Goal: Navigation & Orientation: Understand site structure

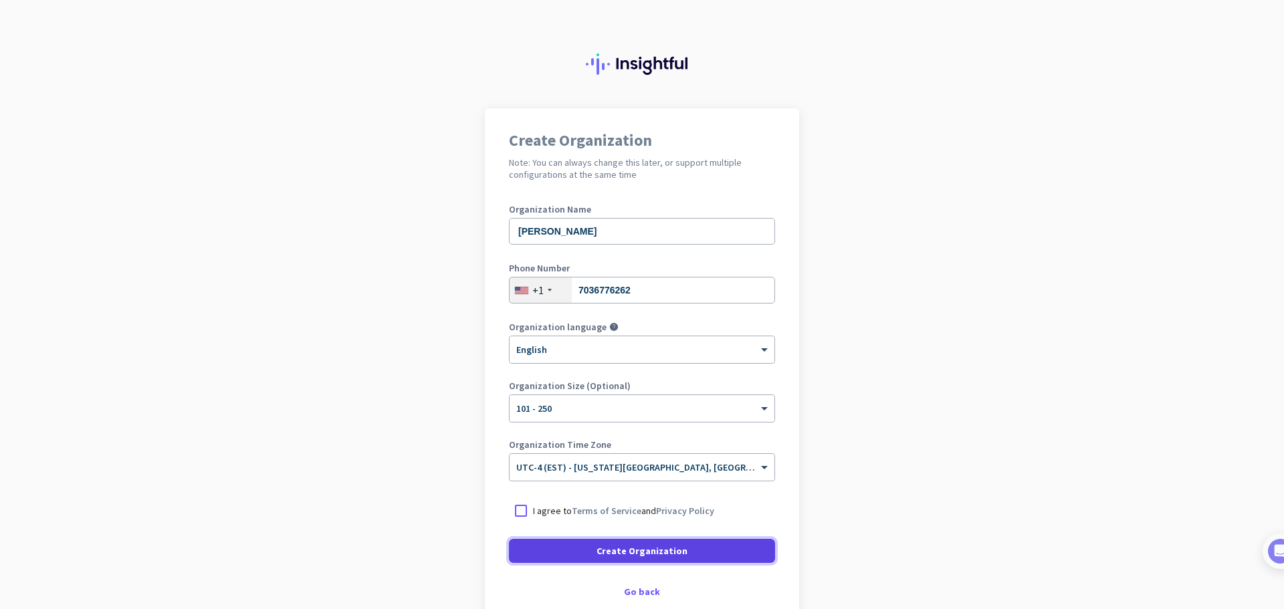
click at [694, 551] on span at bounding box center [642, 551] width 266 height 32
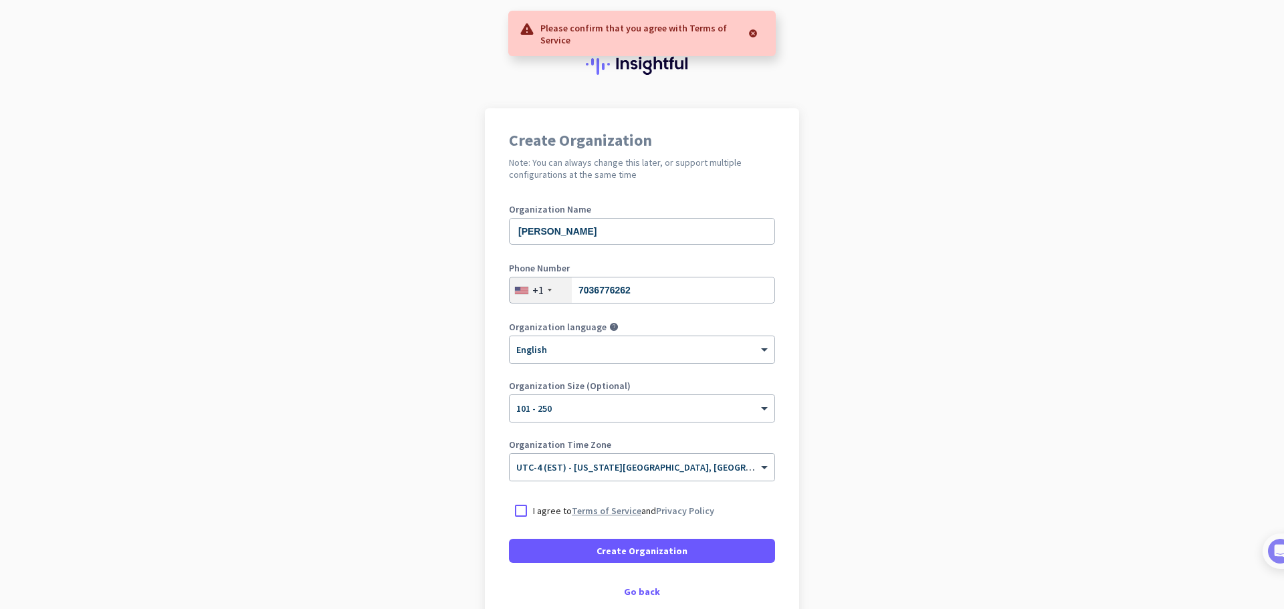
click at [606, 511] on link "Terms of Service" at bounding box center [607, 511] width 70 height 12
click at [525, 517] on div at bounding box center [521, 511] width 24 height 24
click at [549, 549] on span at bounding box center [642, 551] width 266 height 32
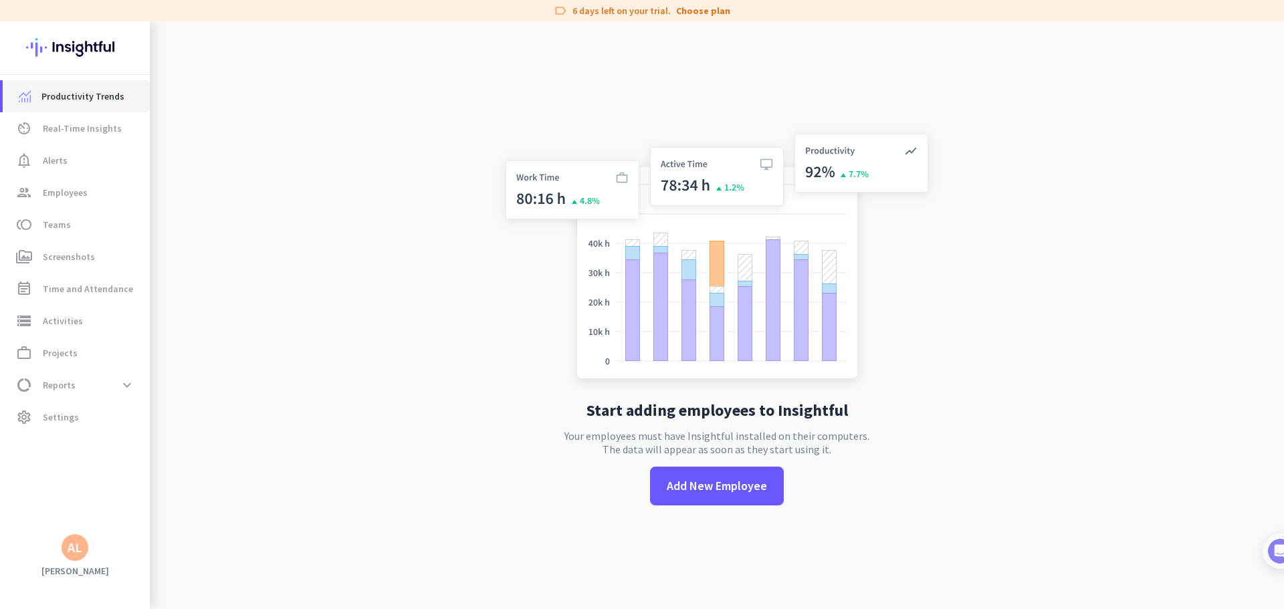
click at [78, 102] on span "Productivity Trends" at bounding box center [82, 96] width 83 height 16
click at [76, 126] on span "Real-Time Insights" at bounding box center [82, 128] width 79 height 16
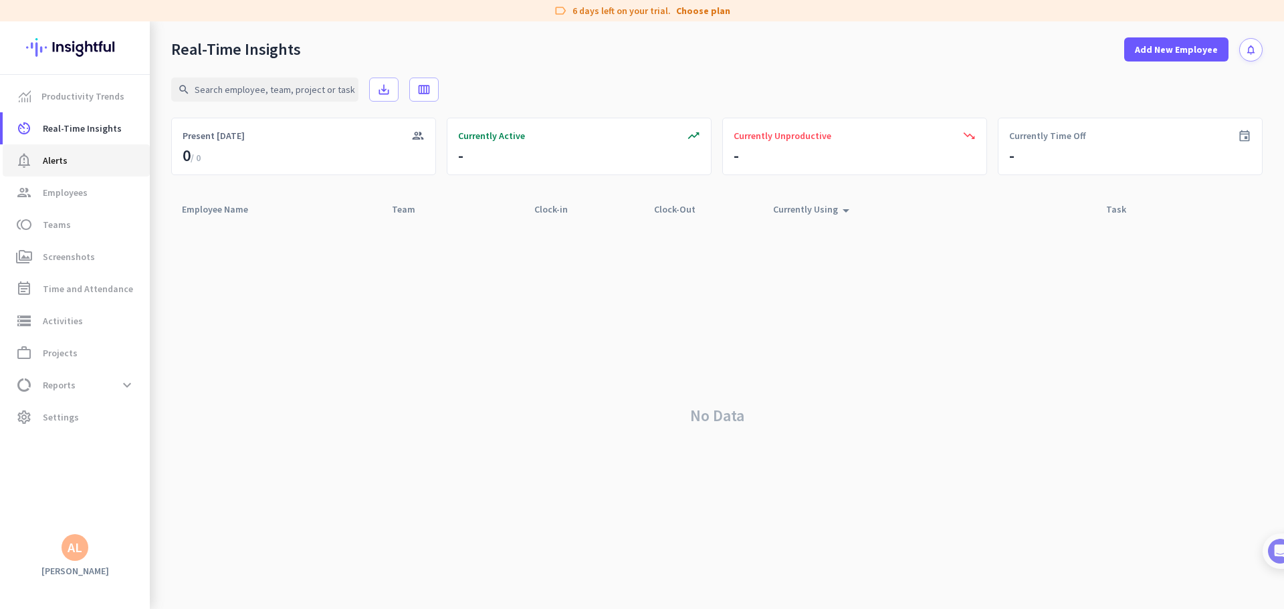
click at [72, 146] on link "notification_important Alerts" at bounding box center [76, 160] width 147 height 32
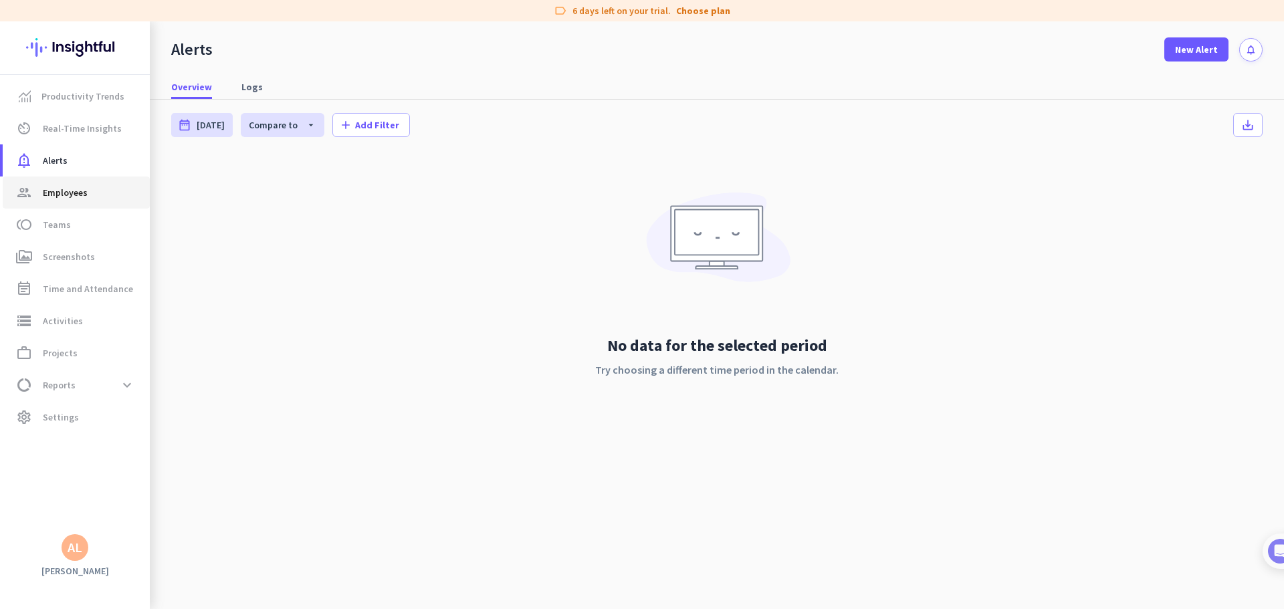
click at [70, 185] on span "Employees" at bounding box center [65, 193] width 45 height 16
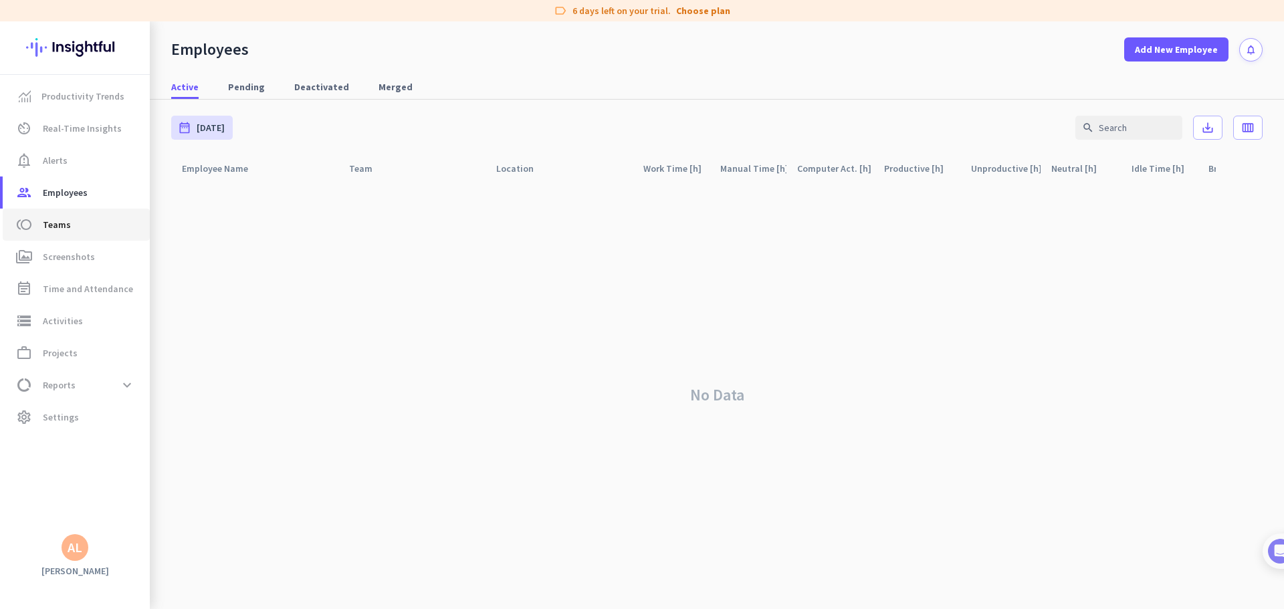
click at [68, 223] on span "Teams" at bounding box center [57, 225] width 28 height 16
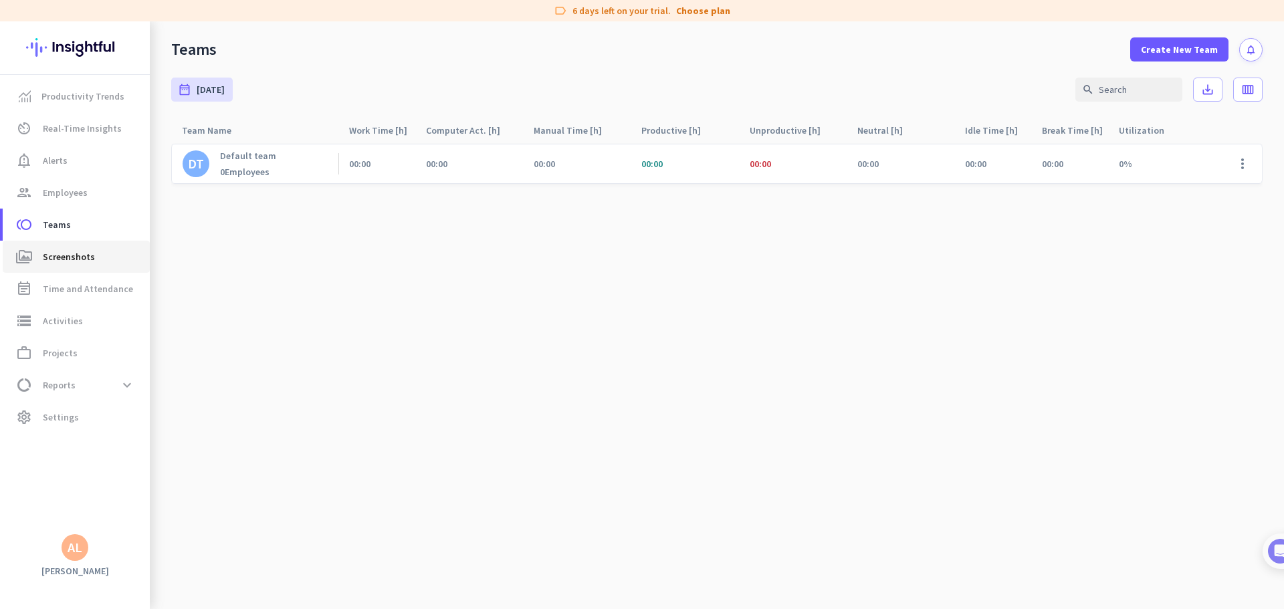
click at [77, 246] on link "perm_media Screenshots" at bounding box center [76, 257] width 147 height 32
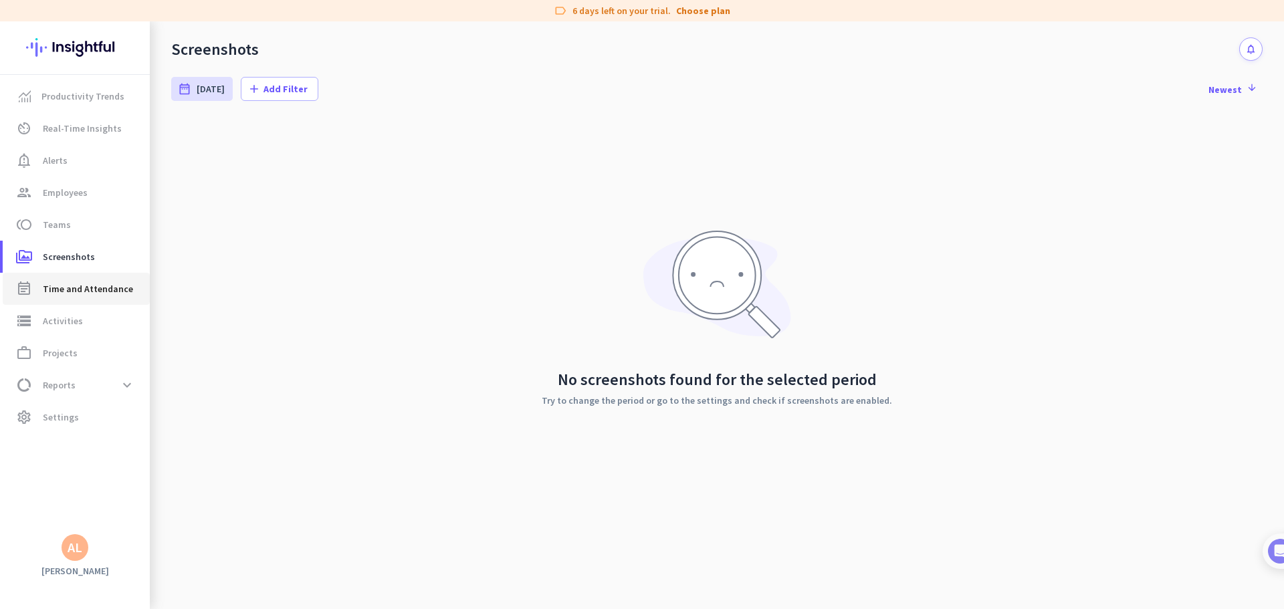
click at [72, 277] on link "event_note Time and Attendance" at bounding box center [76, 289] width 147 height 32
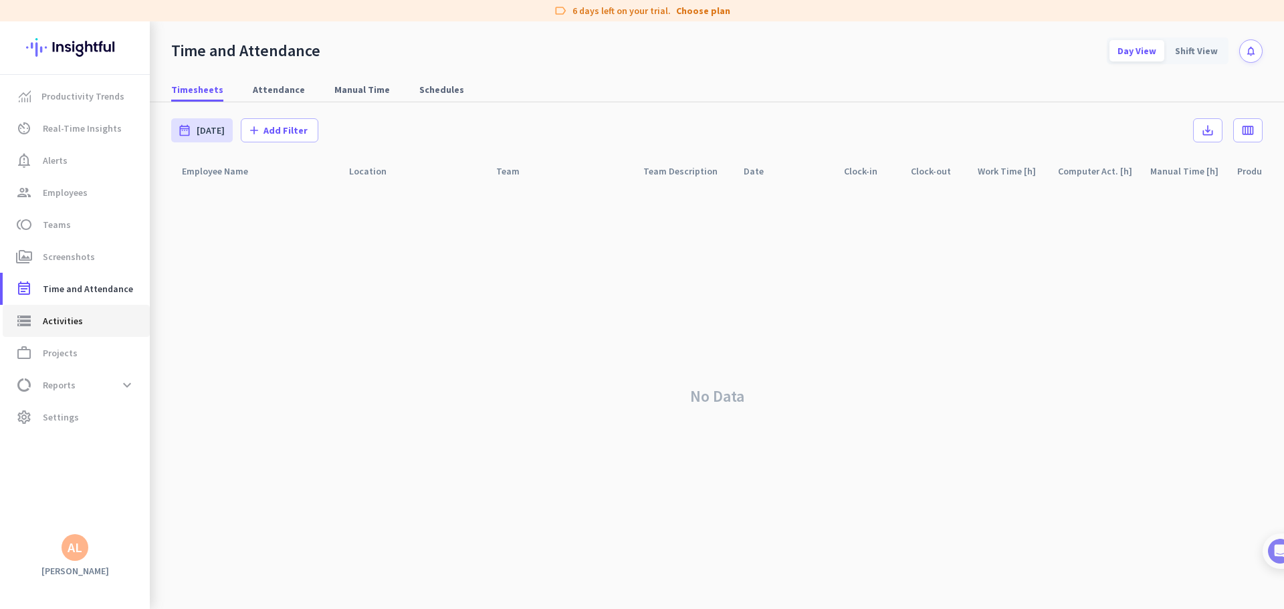
click at [62, 333] on link "storage Activities" at bounding box center [76, 321] width 147 height 32
type input "[DATE]"
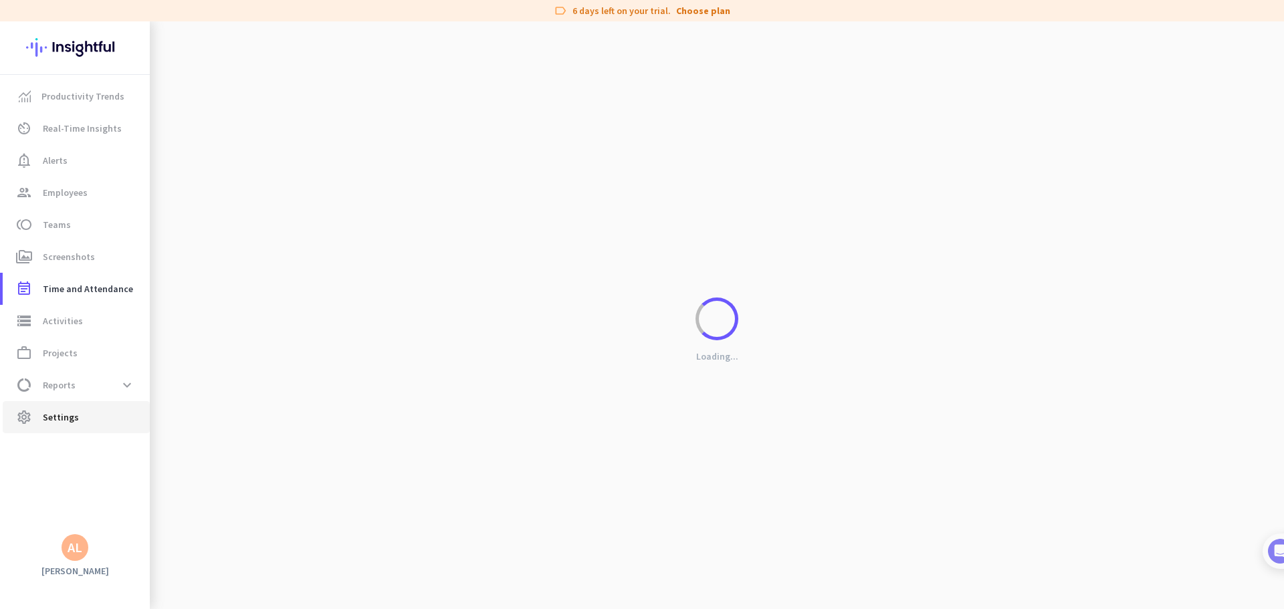
click at [55, 403] on link "settings Settings" at bounding box center [76, 417] width 147 height 32
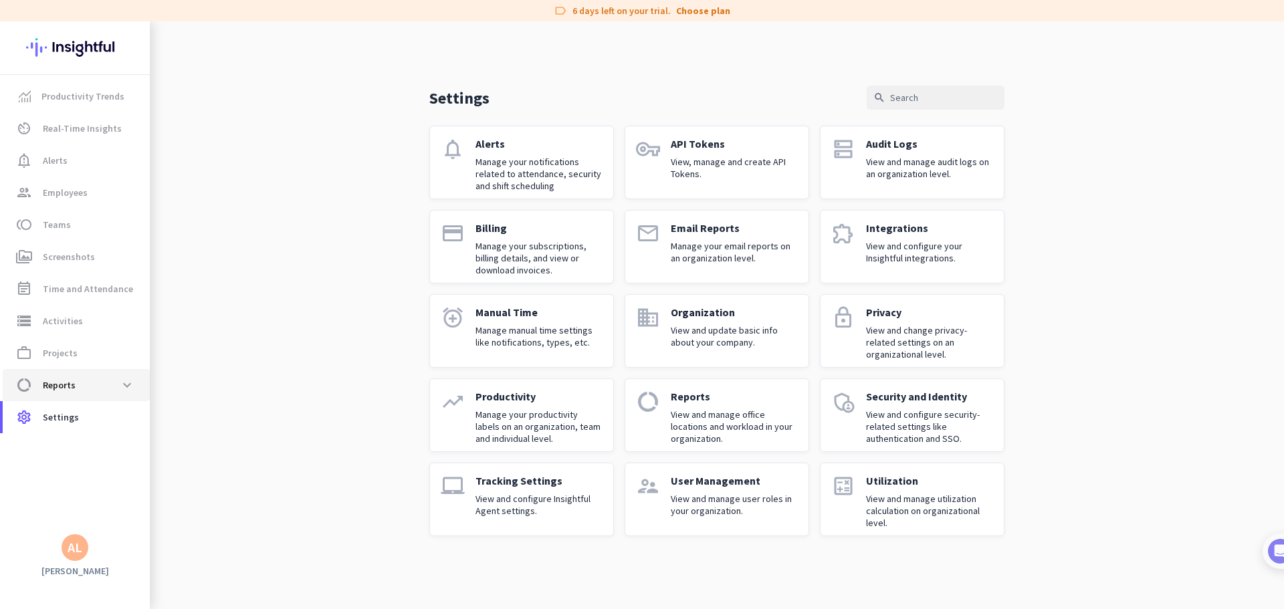
click at [57, 389] on span "Reports" at bounding box center [59, 385] width 33 height 16
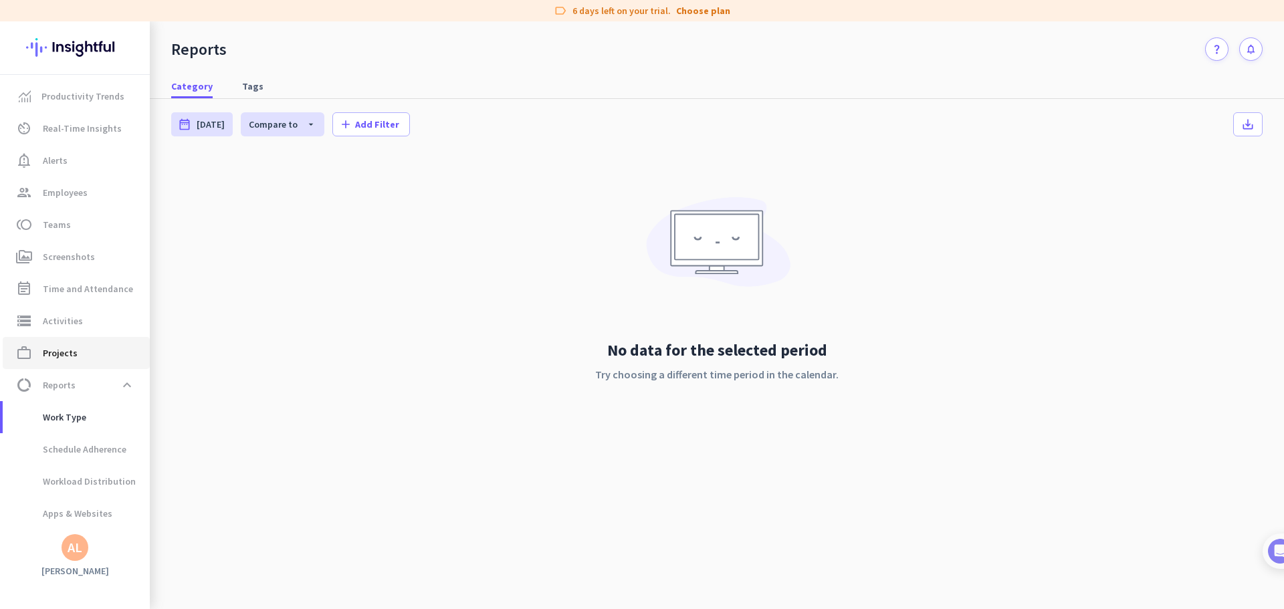
scroll to position [27, 0]
click at [65, 333] on span "Projects" at bounding box center [60, 326] width 35 height 16
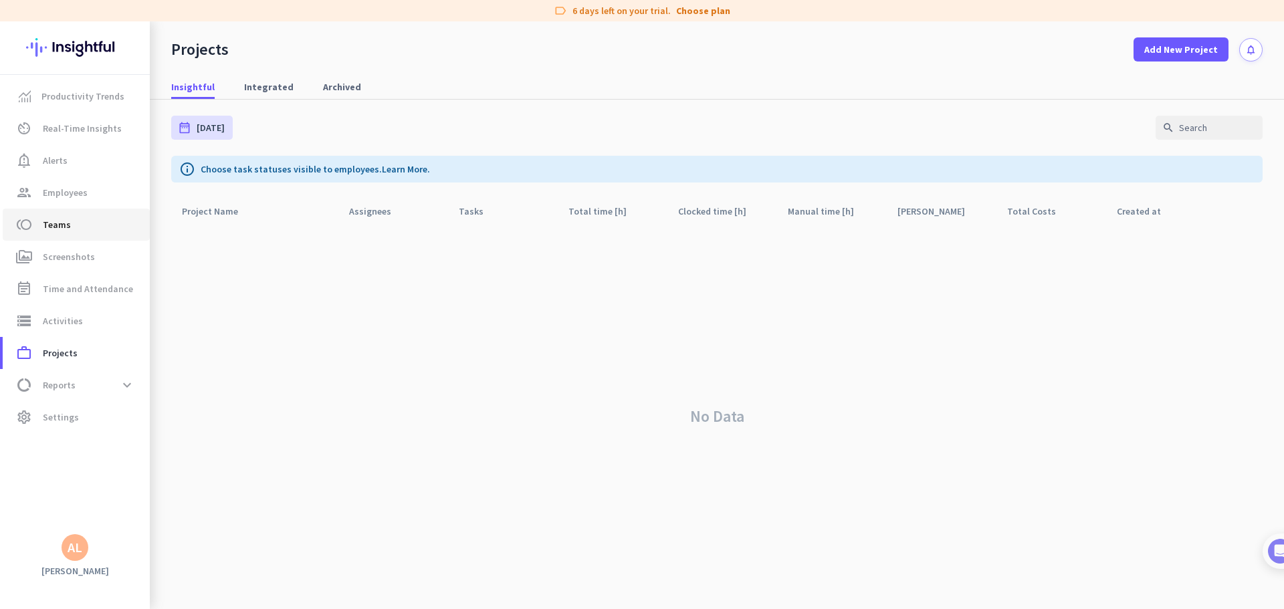
click at [69, 230] on span "toll Teams" at bounding box center [76, 225] width 126 height 16
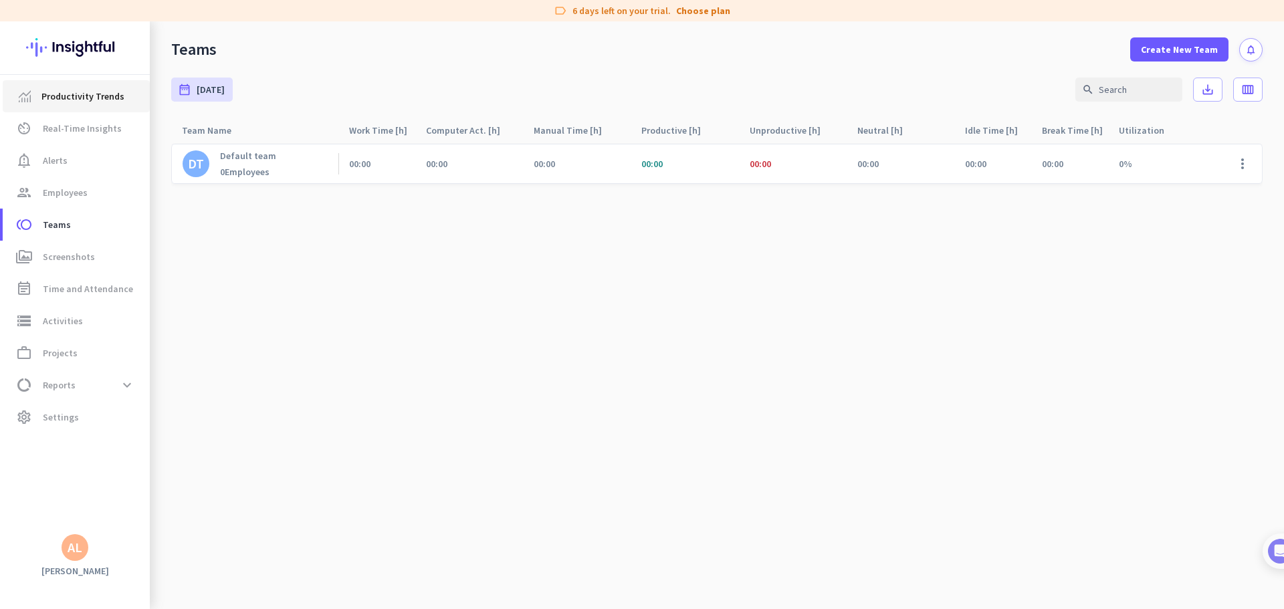
click at [84, 101] on span "Productivity Trends" at bounding box center [82, 96] width 83 height 16
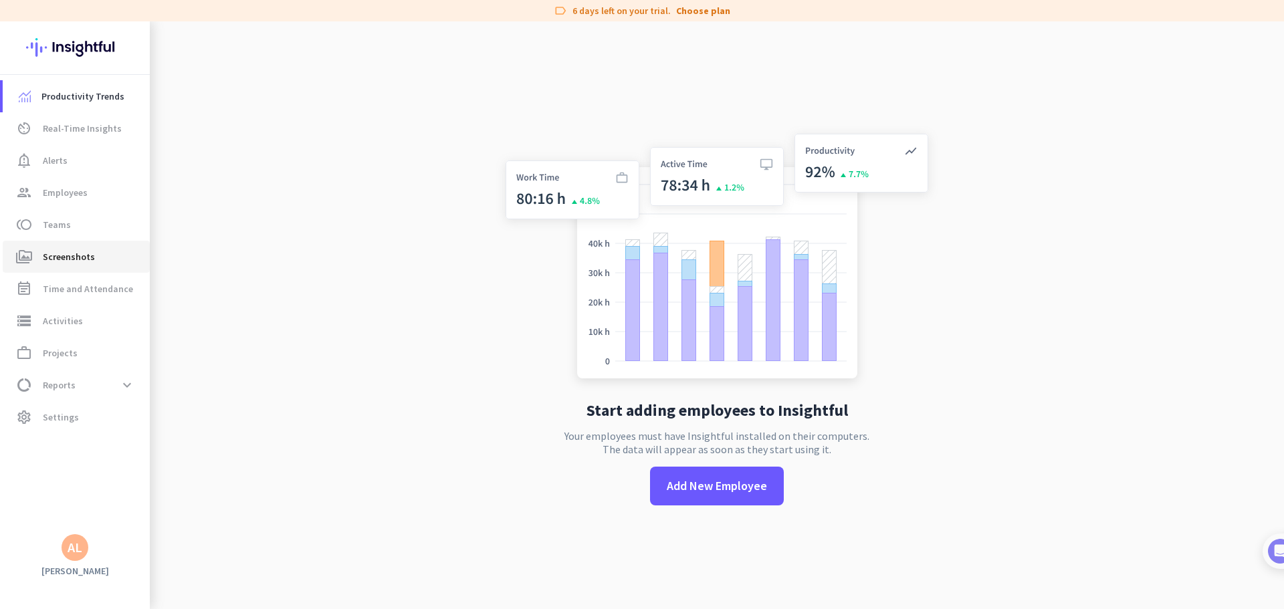
click at [65, 260] on span "Screenshots" at bounding box center [69, 257] width 52 height 16
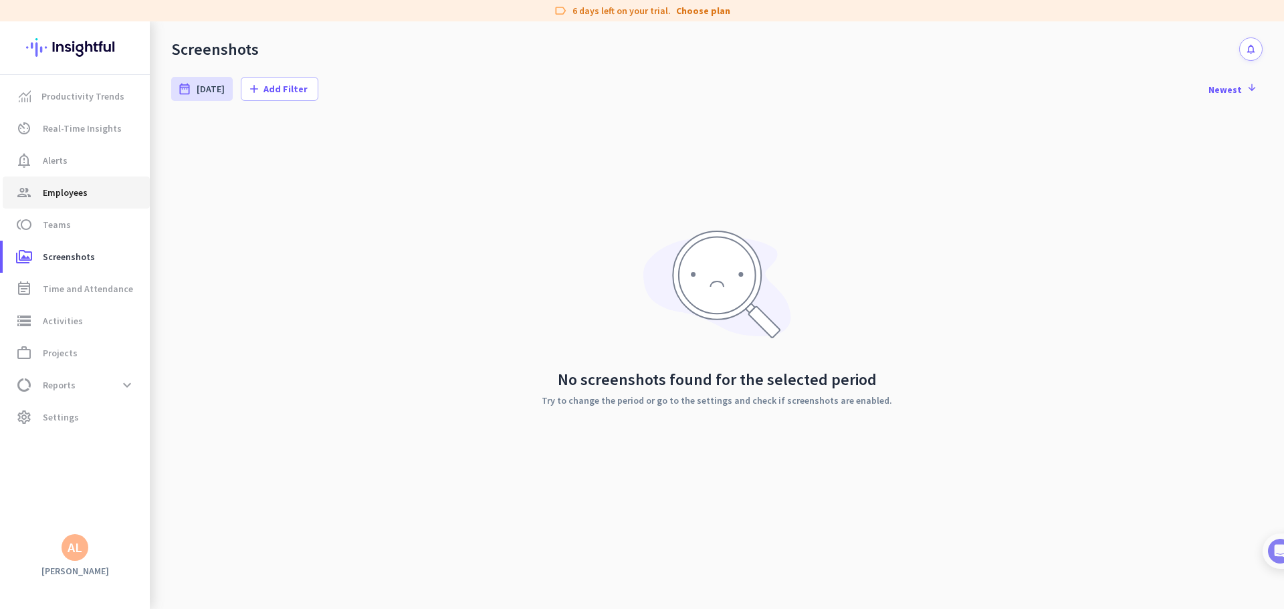
click at [72, 205] on link "group Employees" at bounding box center [76, 193] width 147 height 32
